Goal: Information Seeking & Learning: Compare options

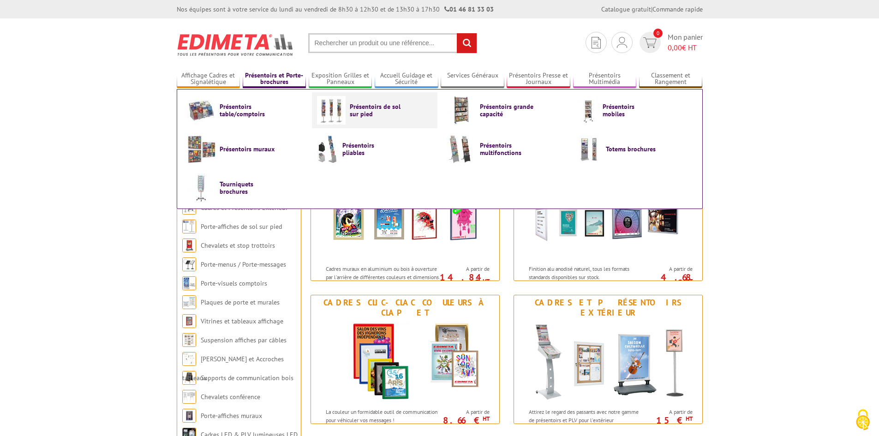
click at [360, 107] on span "Présentoirs de sol sur pied" at bounding box center [377, 110] width 55 height 15
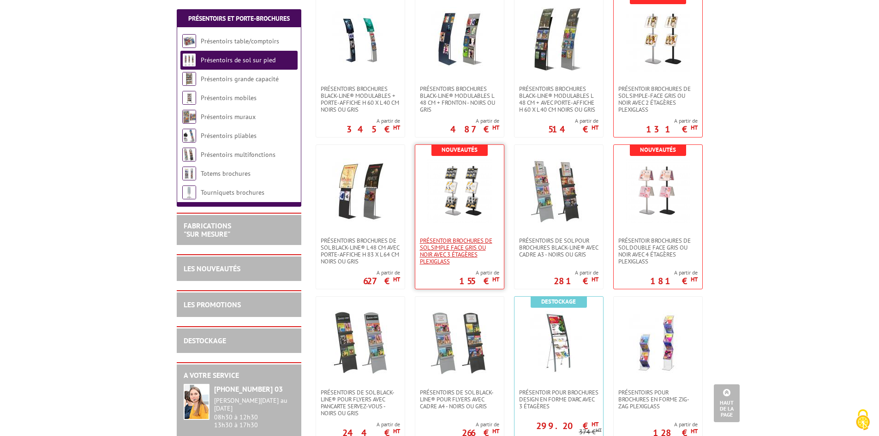
scroll to position [1107, 0]
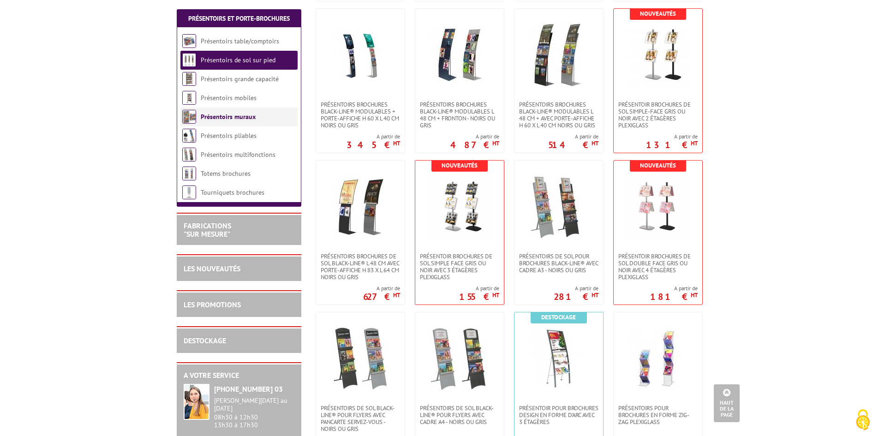
click at [243, 119] on link "Présentoirs muraux" at bounding box center [228, 117] width 55 height 8
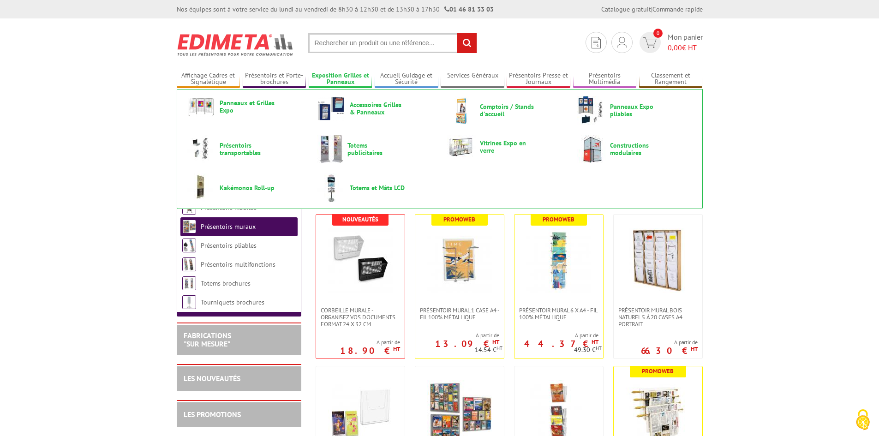
click at [343, 77] on link "Exposition Grilles et Panneaux" at bounding box center [341, 78] width 64 height 15
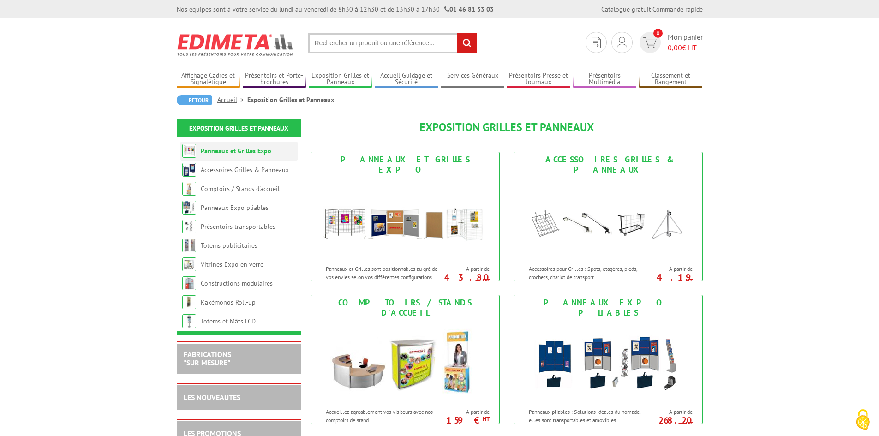
click at [256, 153] on link "Panneaux et Grilles Expo" at bounding box center [236, 151] width 71 height 8
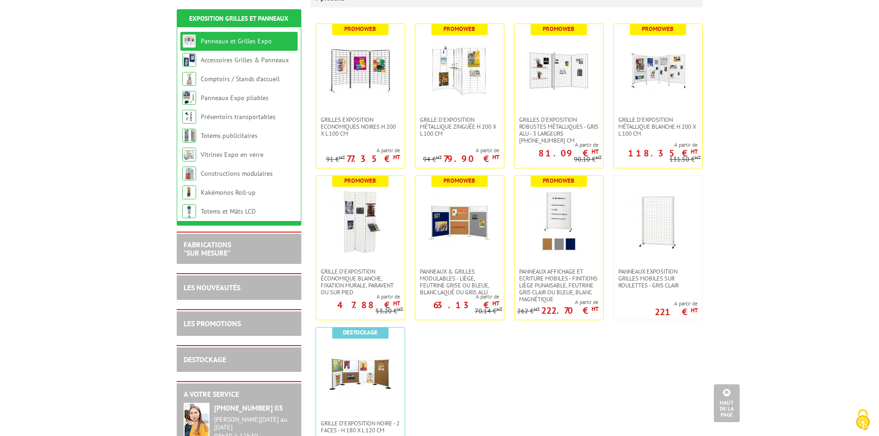
scroll to position [138, 0]
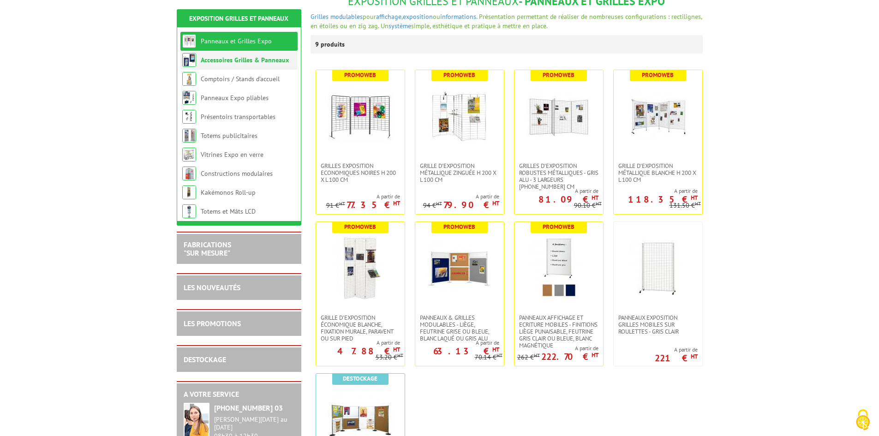
click at [246, 63] on link "Accessoires Grilles & Panneaux" at bounding box center [245, 60] width 88 height 8
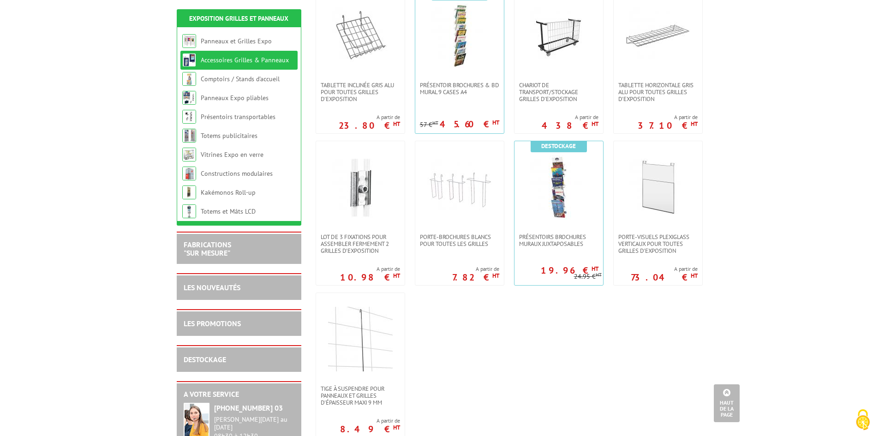
scroll to position [507, 0]
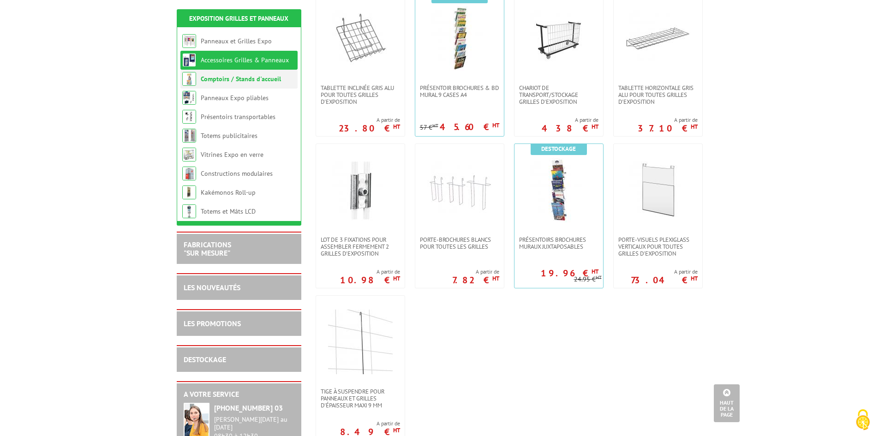
click at [227, 79] on link "Comptoirs / Stands d'accueil" at bounding box center [241, 79] width 80 height 8
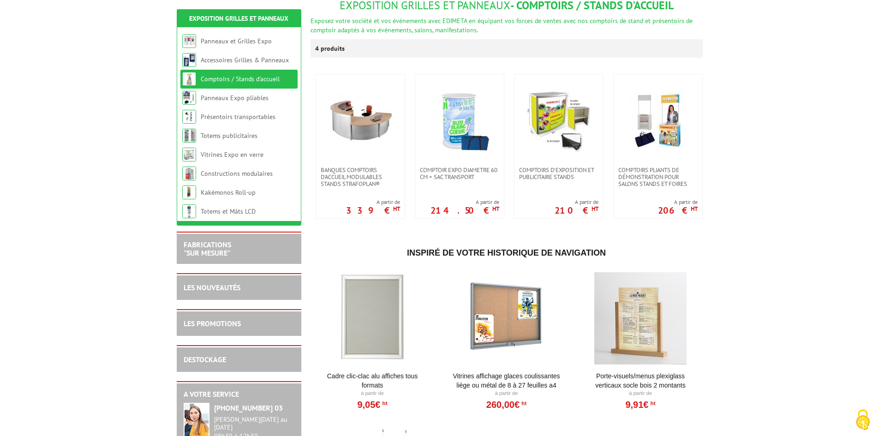
scroll to position [138, 0]
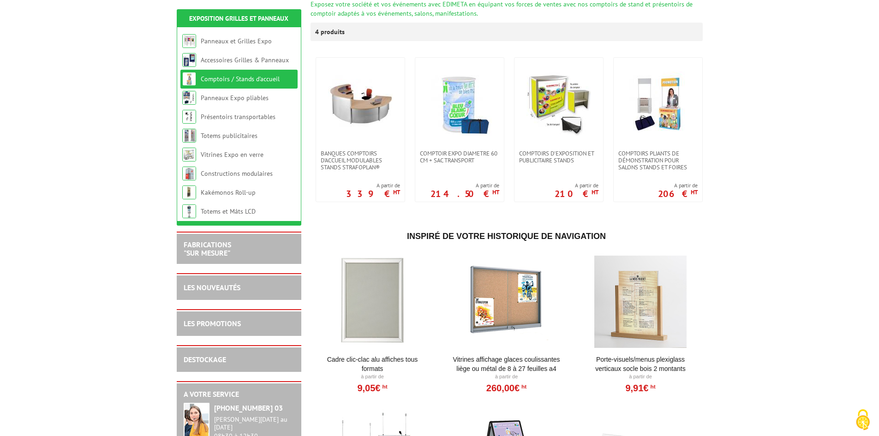
drag, startPoint x: 731, startPoint y: 146, endPoint x: 738, endPoint y: 144, distance: 8.0
click at [737, 144] on body "Nos équipes sont à votre service du lundi au vendredi de 8h30 à 12h30 et de 13h…" at bounding box center [439, 328] width 879 height 932
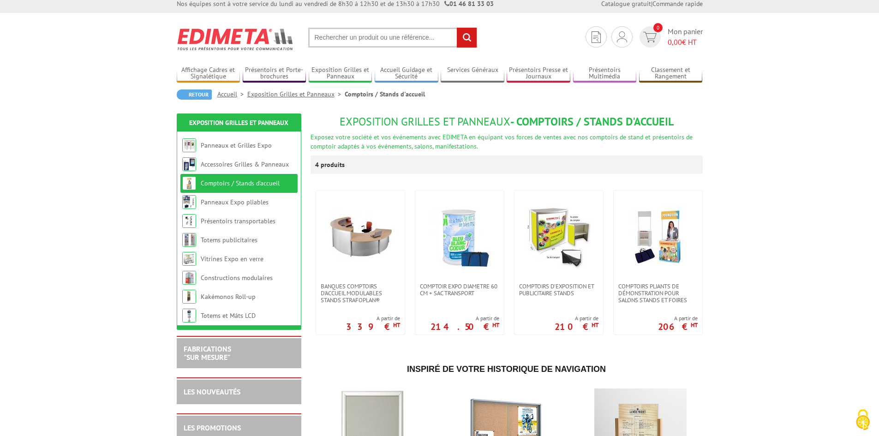
scroll to position [0, 0]
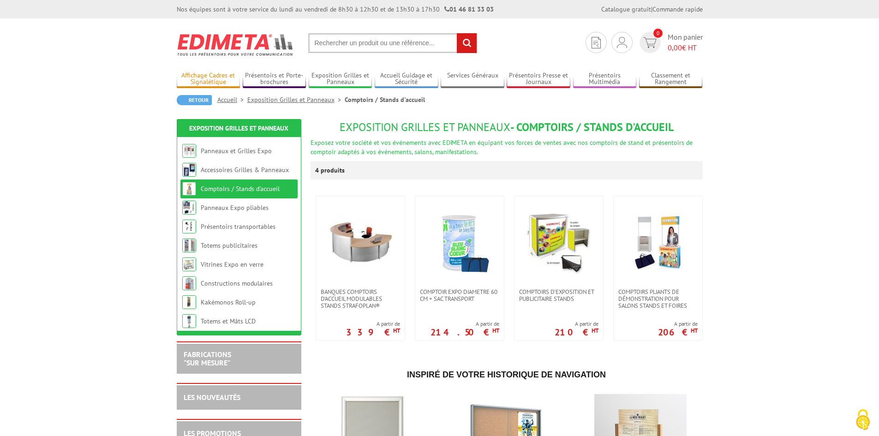
click at [217, 83] on link "Affichage Cadres et Signalétique" at bounding box center [209, 78] width 64 height 15
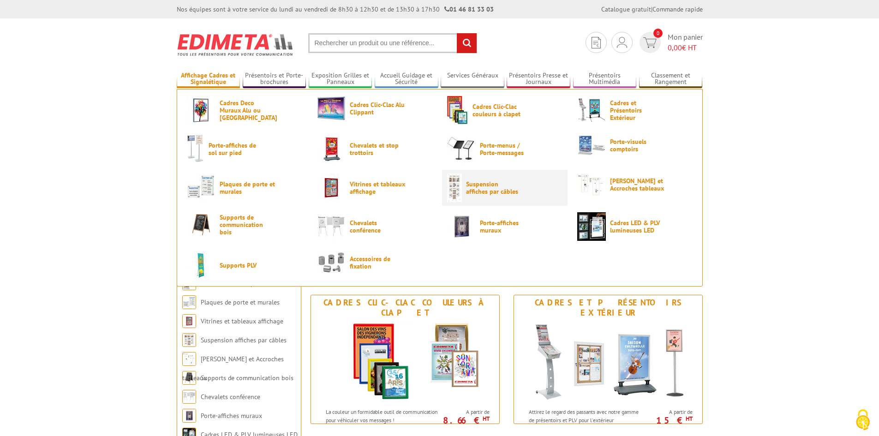
click at [475, 190] on span "Suspension affiches par câbles" at bounding box center [493, 187] width 55 height 15
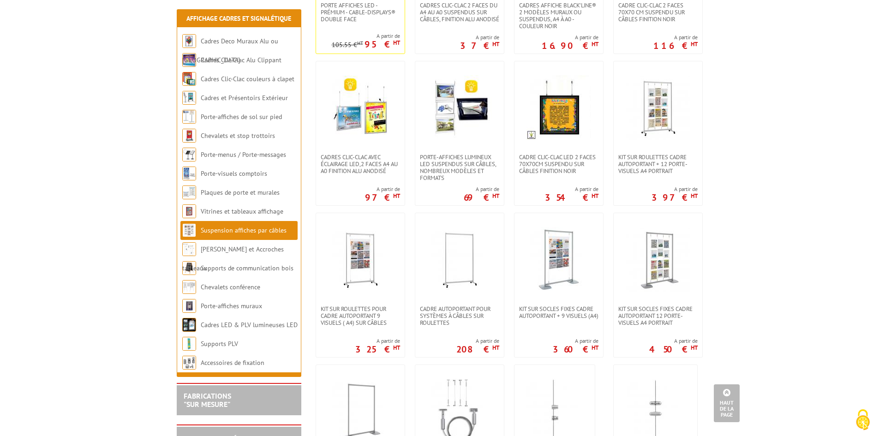
scroll to position [277, 0]
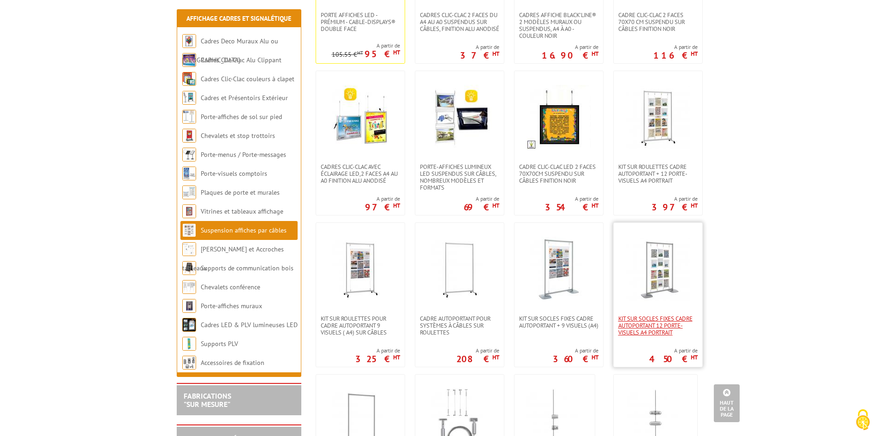
click at [660, 327] on span "Kit sur socles fixes cadre autoportant 12 porte-visuels A4 portrait" at bounding box center [657, 325] width 79 height 21
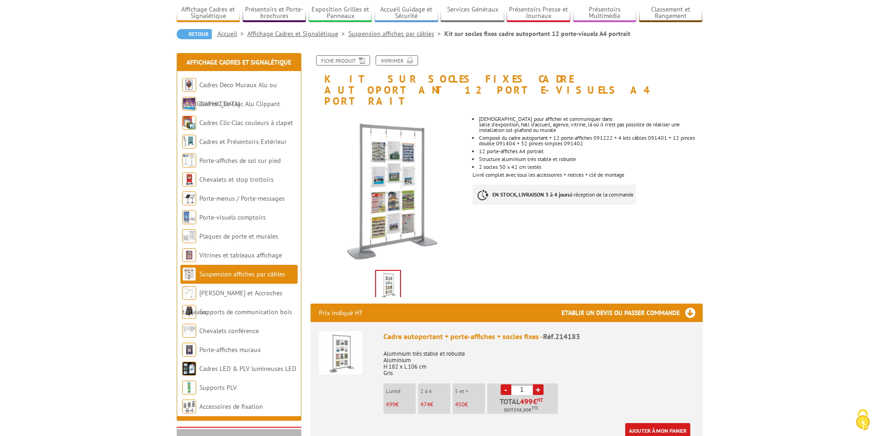
scroll to position [184, 0]
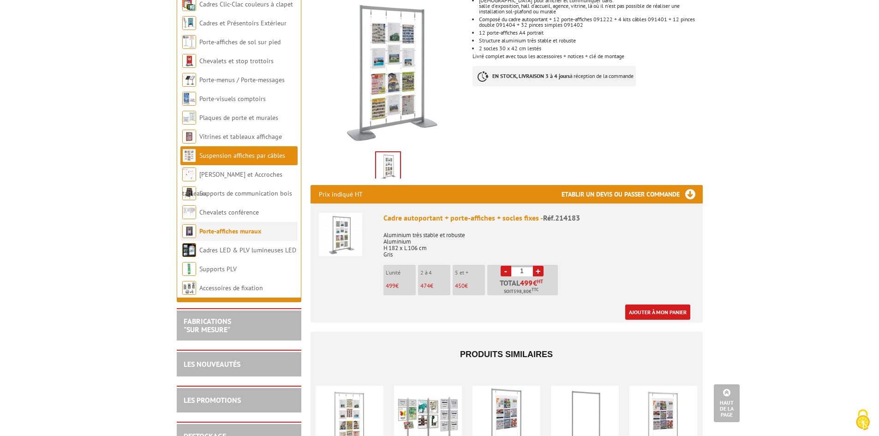
click at [245, 229] on link "Porte-affiches muraux" at bounding box center [230, 231] width 62 height 8
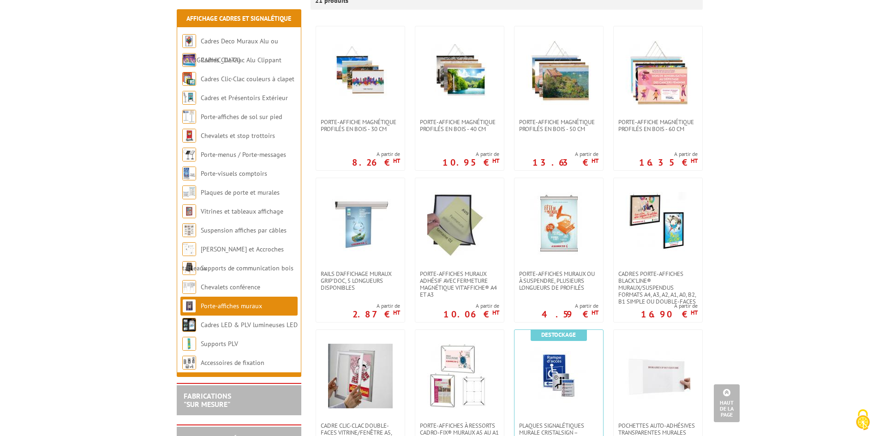
scroll to position [92, 0]
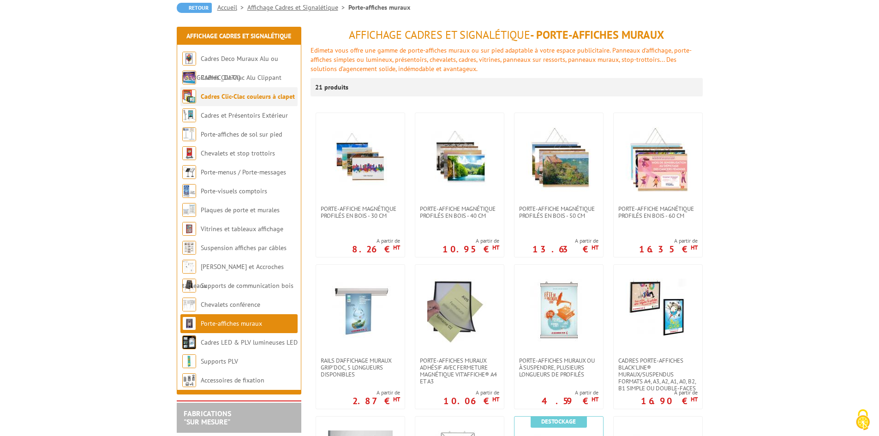
click at [251, 99] on link "Cadres Clic-Clac couleurs à clapet" at bounding box center [248, 96] width 94 height 8
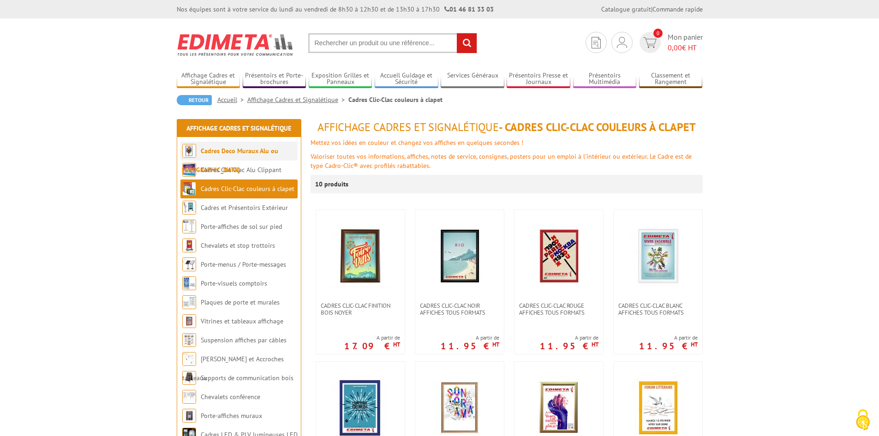
click at [238, 154] on link "Cadres Deco Muraux Alu ou [GEOGRAPHIC_DATA]" at bounding box center [230, 160] width 96 height 27
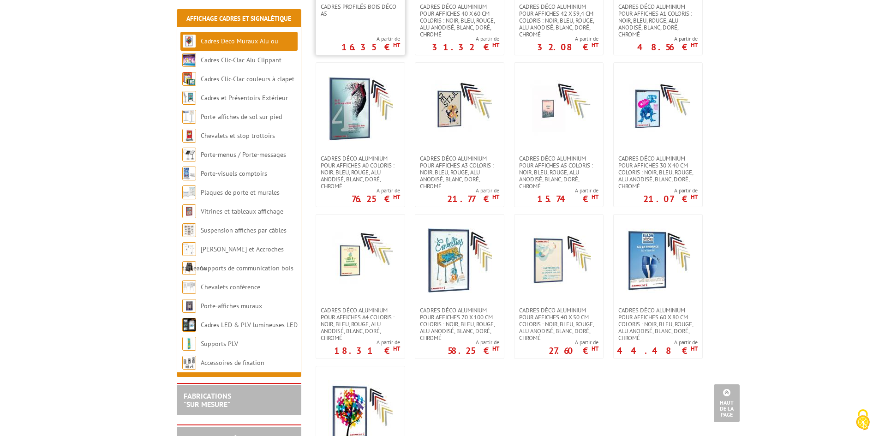
scroll to position [830, 0]
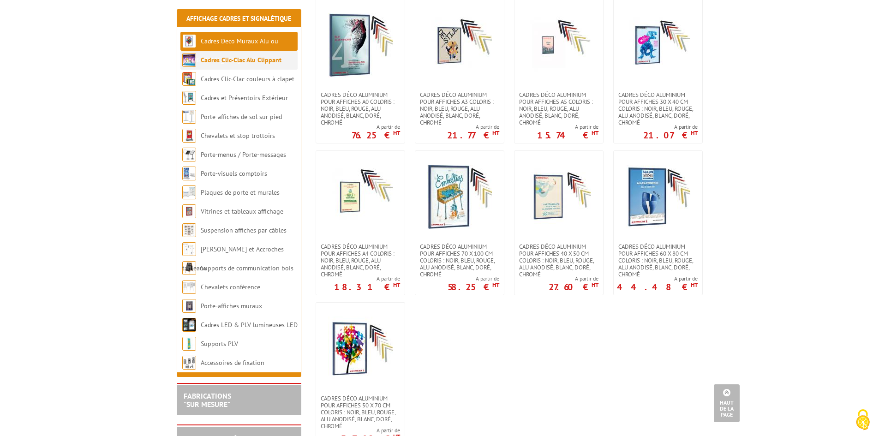
click at [233, 65] on li "Cadres Clic-Clac Alu Clippant" at bounding box center [238, 60] width 117 height 19
click at [271, 58] on link "Cadres Clic-Clac Alu Clippant" at bounding box center [241, 60] width 81 height 8
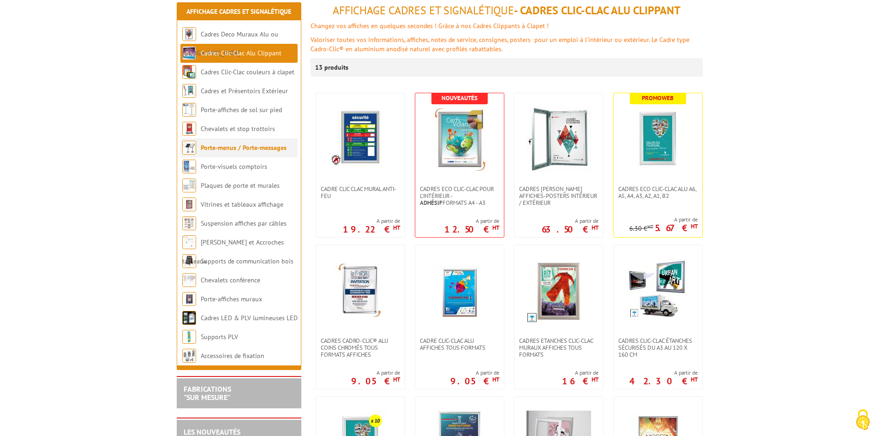
scroll to position [138, 0]
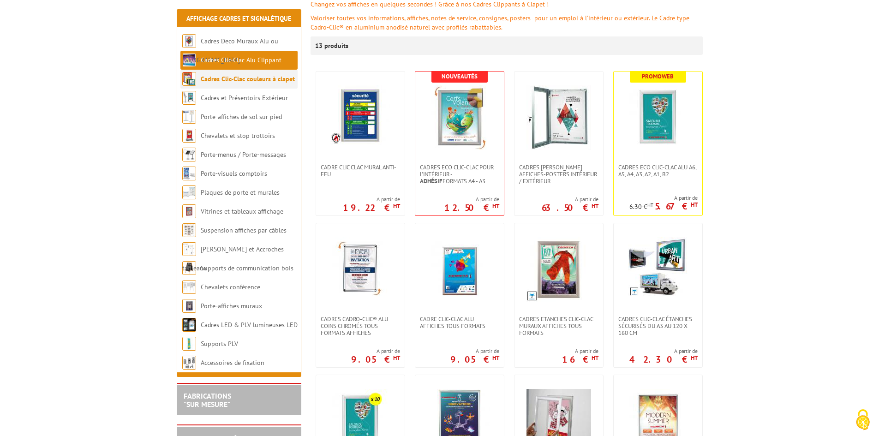
click at [244, 84] on li "Cadres Clic-Clac couleurs à clapet" at bounding box center [238, 79] width 117 height 19
click at [247, 78] on link "Cadres Clic-Clac couleurs à clapet" at bounding box center [248, 79] width 94 height 8
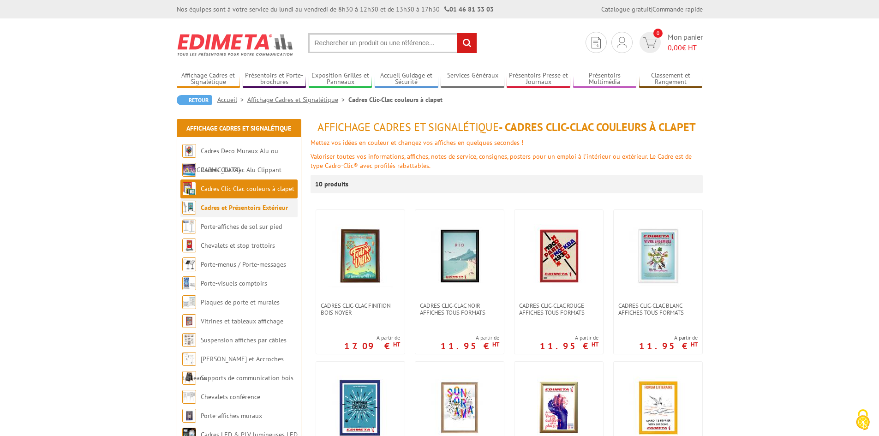
click at [218, 214] on li "Cadres et Présentoirs Extérieur" at bounding box center [238, 207] width 117 height 19
click at [221, 207] on link "Cadres et Présentoirs Extérieur" at bounding box center [244, 207] width 87 height 8
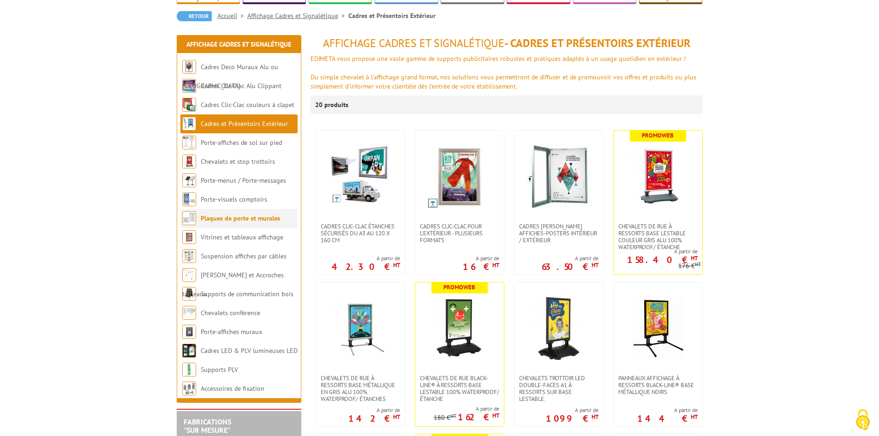
scroll to position [92, 0]
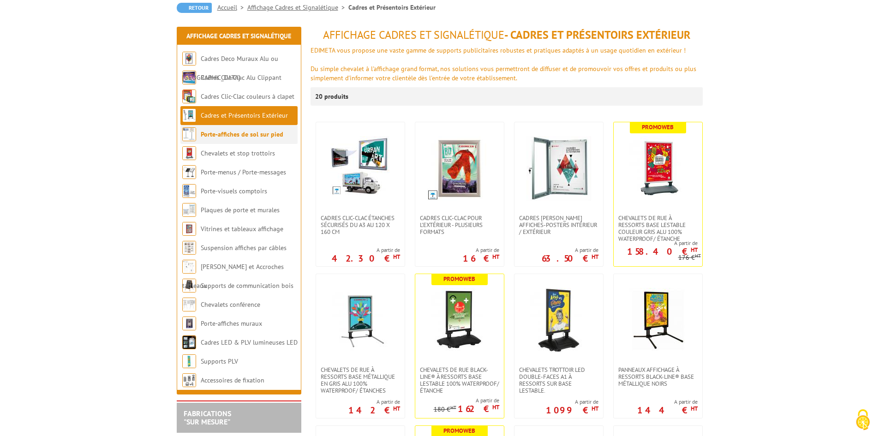
click at [215, 131] on link "Porte-affiches de sol sur pied" at bounding box center [242, 134] width 83 height 8
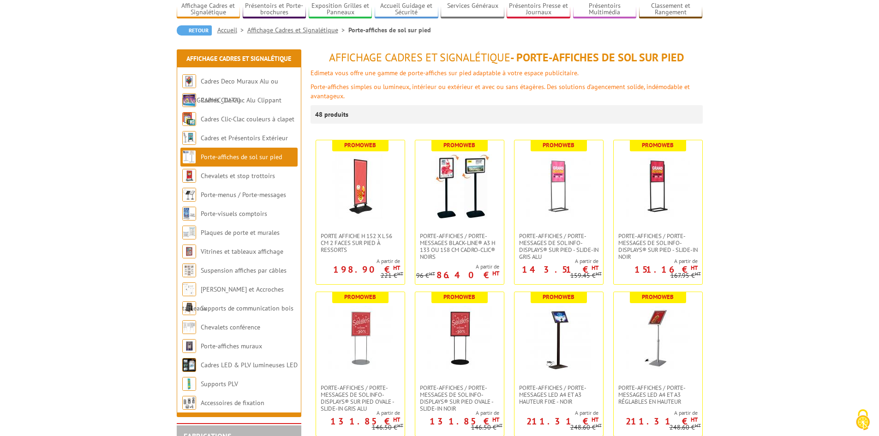
scroll to position [184, 0]
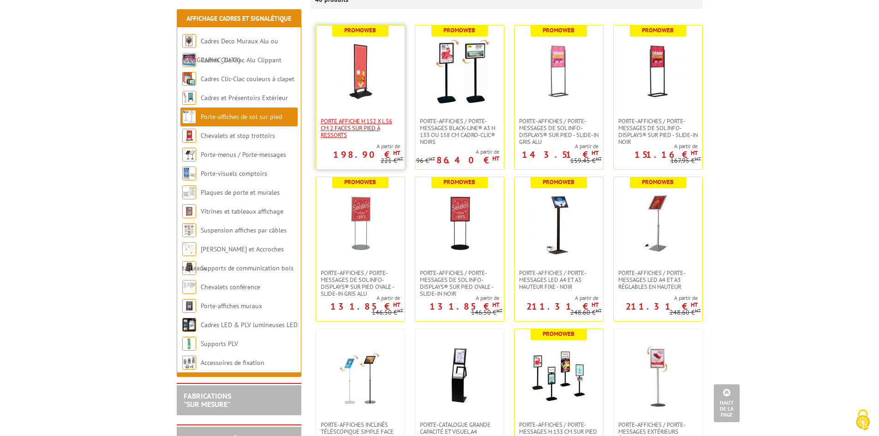
click at [373, 123] on span "Porte Affiche H 152 x L 56 cm 2 faces sur pied à ressorts" at bounding box center [360, 128] width 79 height 21
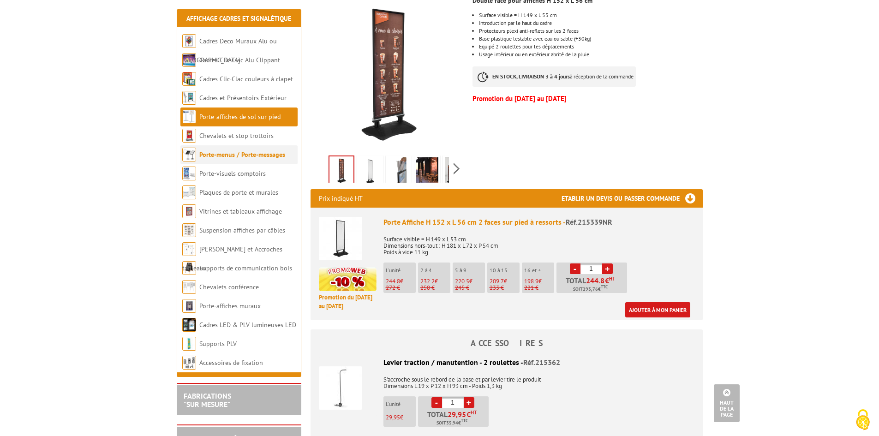
scroll to position [184, 0]
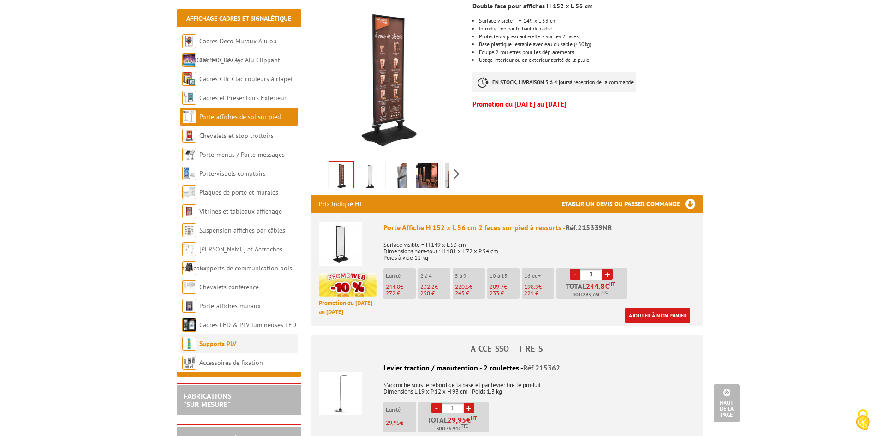
click at [219, 345] on link "Supports PLV" at bounding box center [217, 343] width 37 height 8
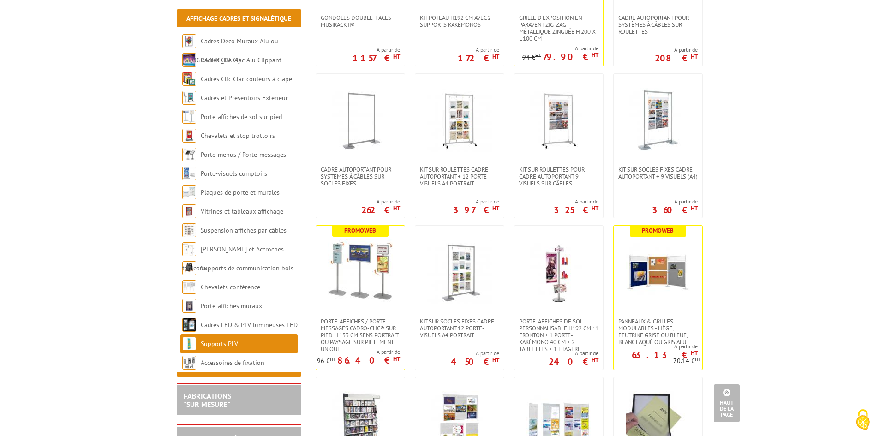
scroll to position [1061, 0]
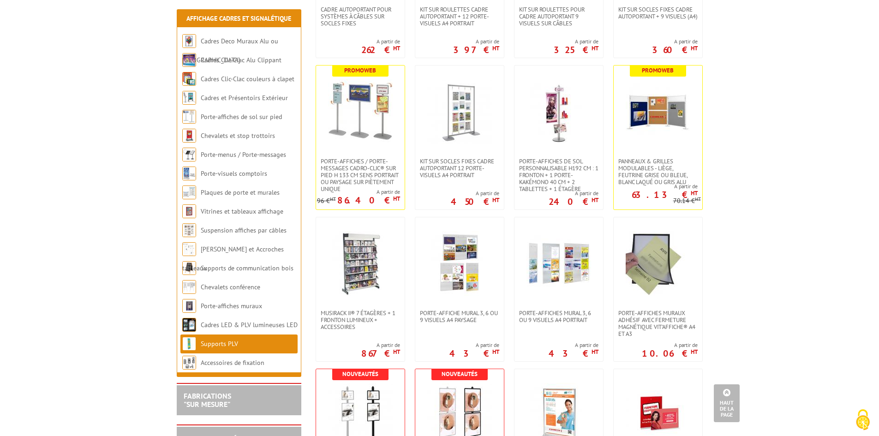
scroll to position [1291, 0]
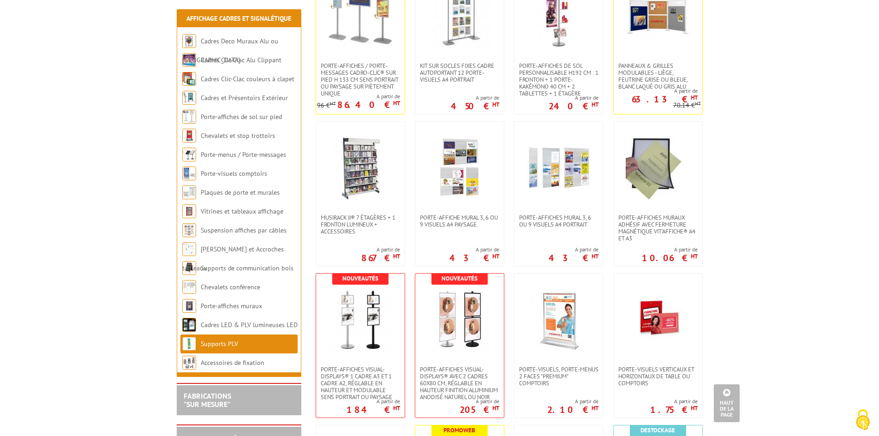
click at [745, 214] on body "Nos équipes sont à votre service du lundi au vendredi de 8h30 à 12h30 et de 13h…" at bounding box center [439, 390] width 879 height 3363
click at [801, 170] on body "Nos équipes sont à votre service du lundi au vendredi de 8h30 à 12h30 et de 13h…" at bounding box center [439, 390] width 879 height 3363
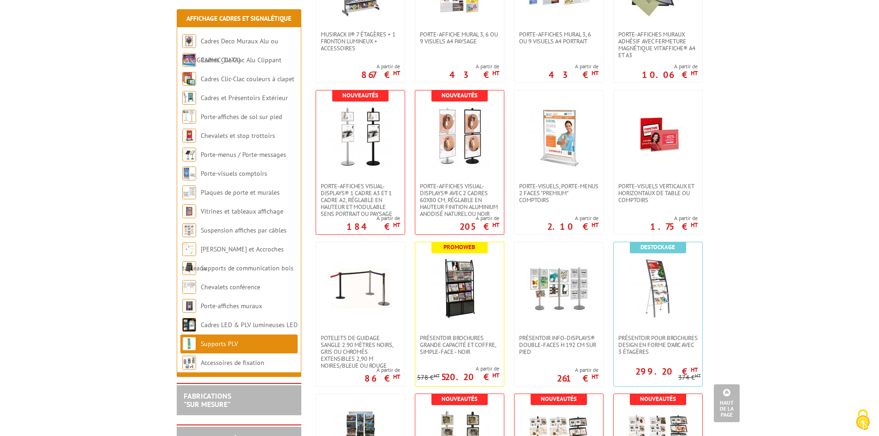
scroll to position [1476, 0]
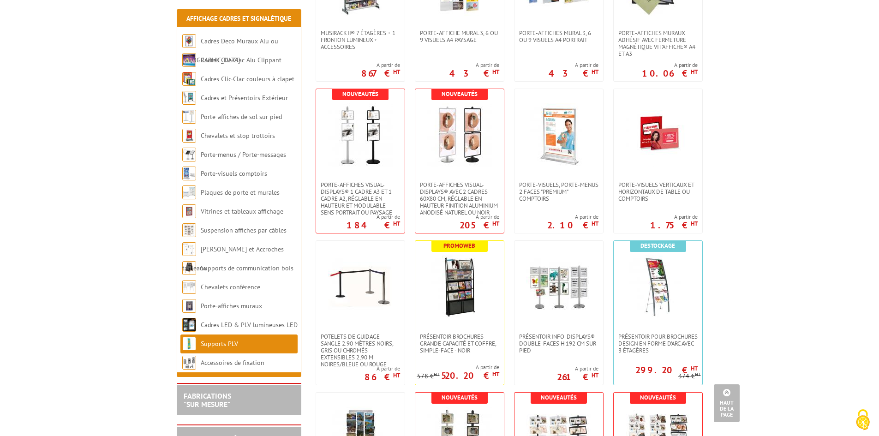
click at [805, 163] on body "Nos équipes sont à votre service du lundi au vendredi de 8h30 à 12h30 et de 13h…" at bounding box center [439, 205] width 879 height 3363
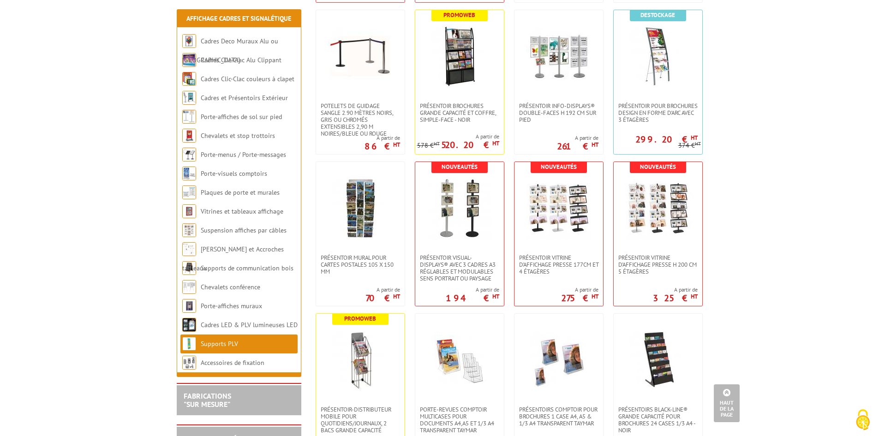
scroll to position [1614, 0]
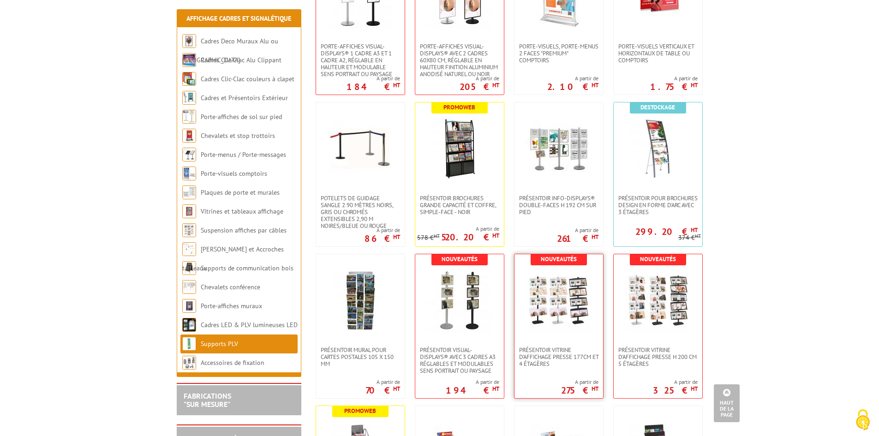
click at [564, 287] on img at bounding box center [558, 300] width 65 height 65
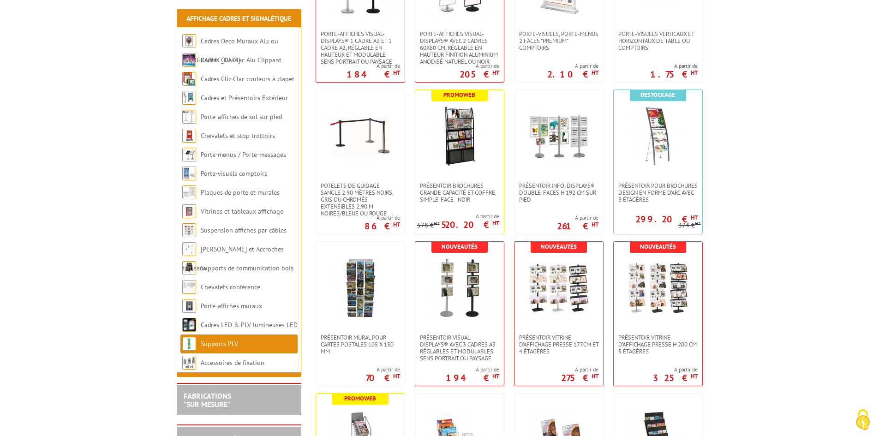
click at [756, 185] on body "Nos équipes sont à votre service du lundi au vendredi de 8h30 à 12h30 et de 13h…" at bounding box center [439, 61] width 879 height 3351
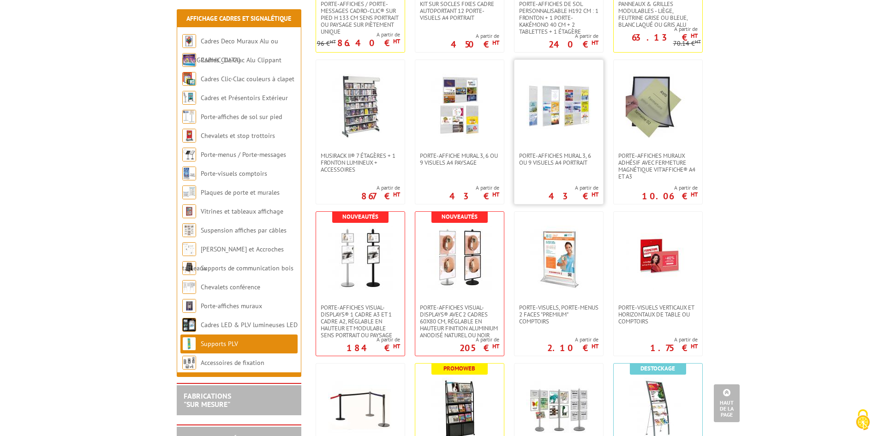
scroll to position [1338, 0]
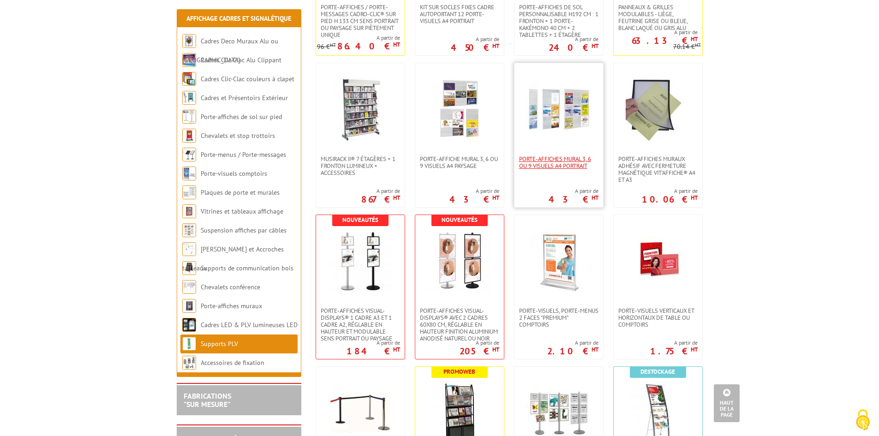
click at [548, 159] on span "Porte-affiches mural 3, 6 ou 9 visuels A4 portrait" at bounding box center [558, 162] width 79 height 14
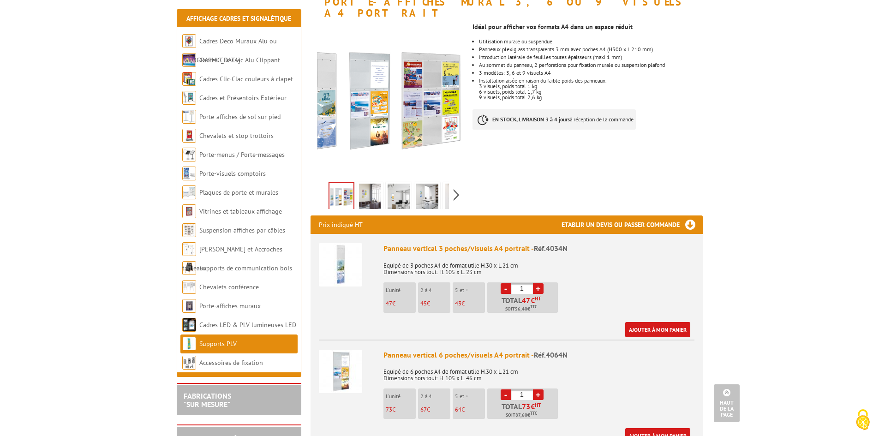
scroll to position [92, 0]
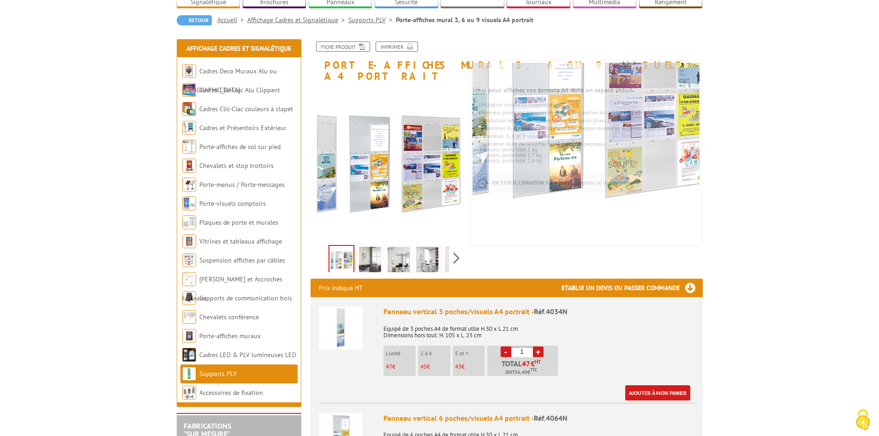
click at [359, 247] on img at bounding box center [370, 261] width 22 height 29
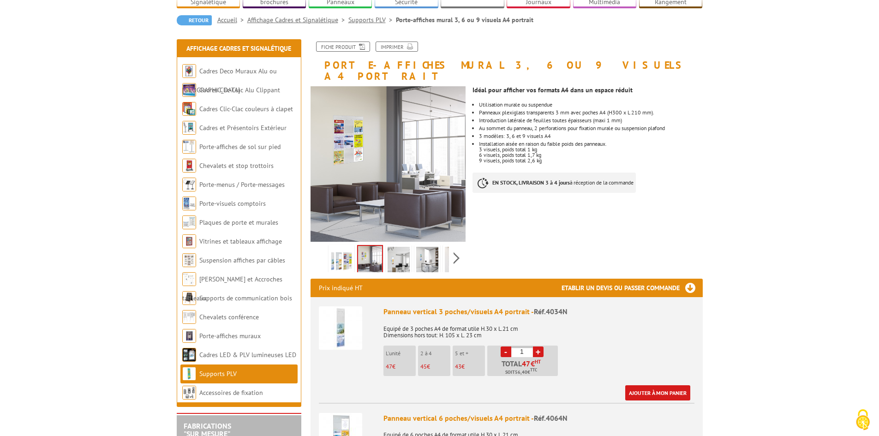
click at [391, 247] on img at bounding box center [398, 261] width 22 height 29
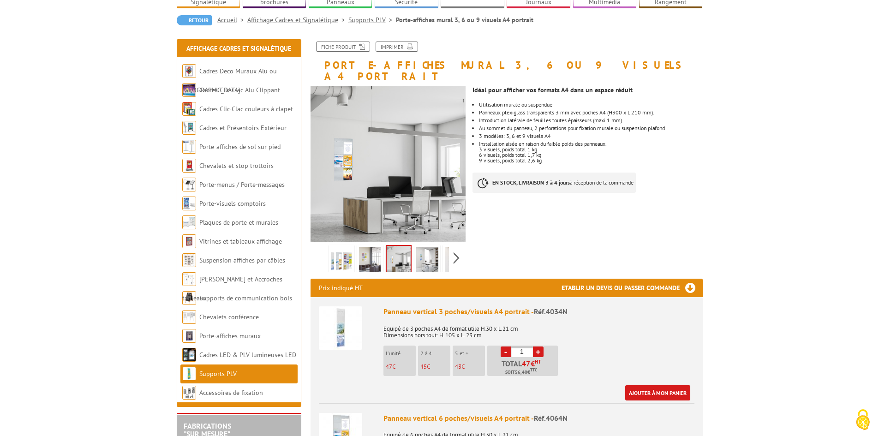
click at [370, 247] on img at bounding box center [370, 261] width 22 height 29
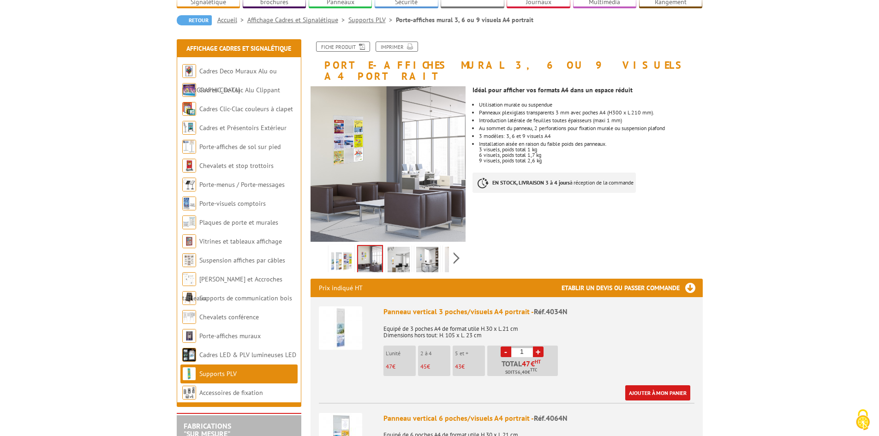
click at [427, 247] on img at bounding box center [427, 261] width 22 height 29
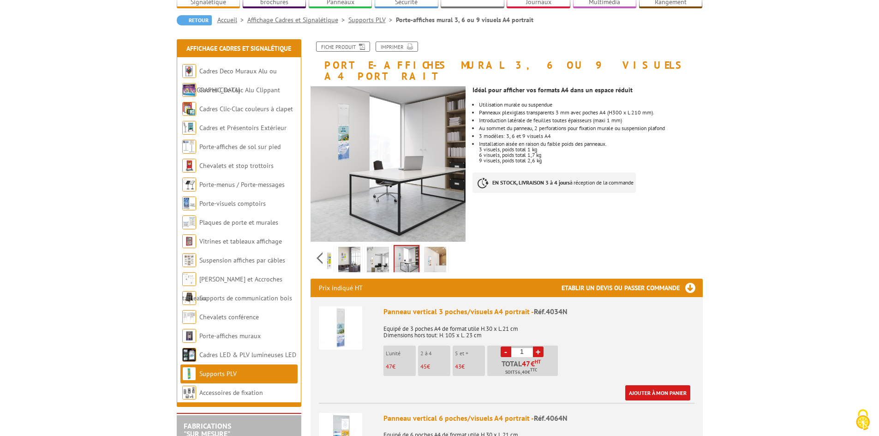
click at [452, 242] on div "Previous Next" at bounding box center [387, 258] width 155 height 32
click at [434, 247] on img at bounding box center [435, 261] width 22 height 29
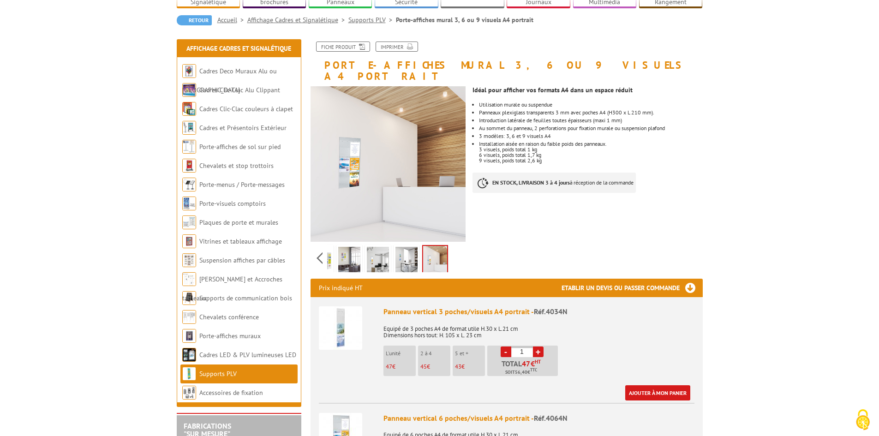
click at [351, 247] on img at bounding box center [349, 261] width 22 height 29
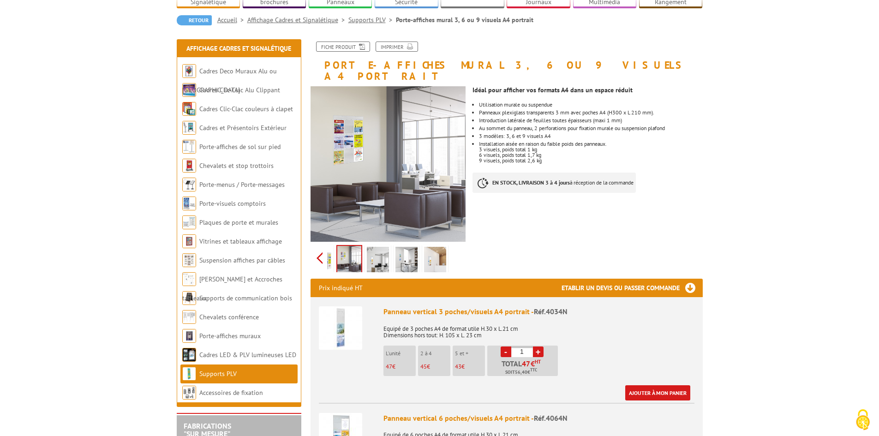
click at [321, 242] on div "Previous Next" at bounding box center [387, 258] width 155 height 32
click at [336, 247] on img at bounding box center [341, 261] width 22 height 29
